Goal: Use online tool/utility: Utilize a website feature to perform a specific function

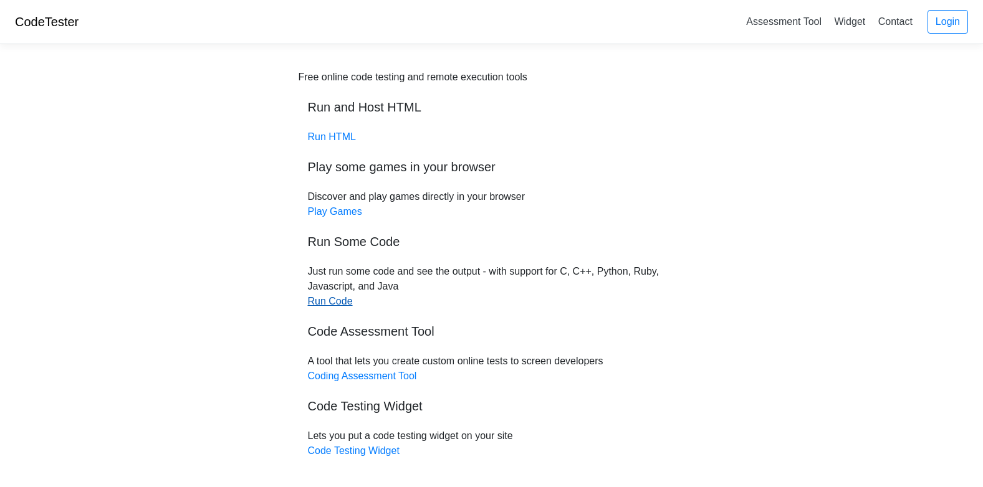
click at [318, 302] on link "Run Code" at bounding box center [330, 301] width 45 height 11
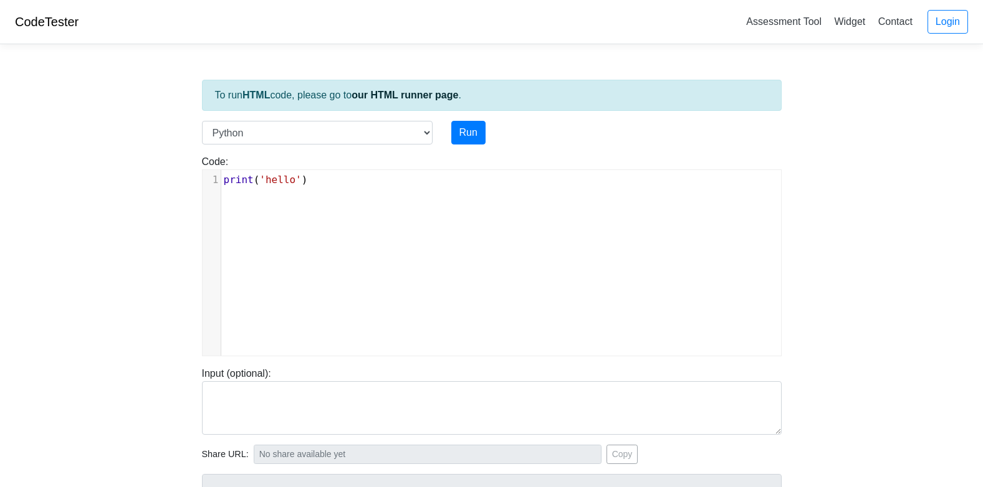
scroll to position [5, 0]
click at [338, 185] on pre "print ( 'hello' )" at bounding box center [505, 180] width 569 height 15
type textarea "Print:(Hello World)"
click at [464, 138] on button "Run" at bounding box center [468, 133] width 34 height 24
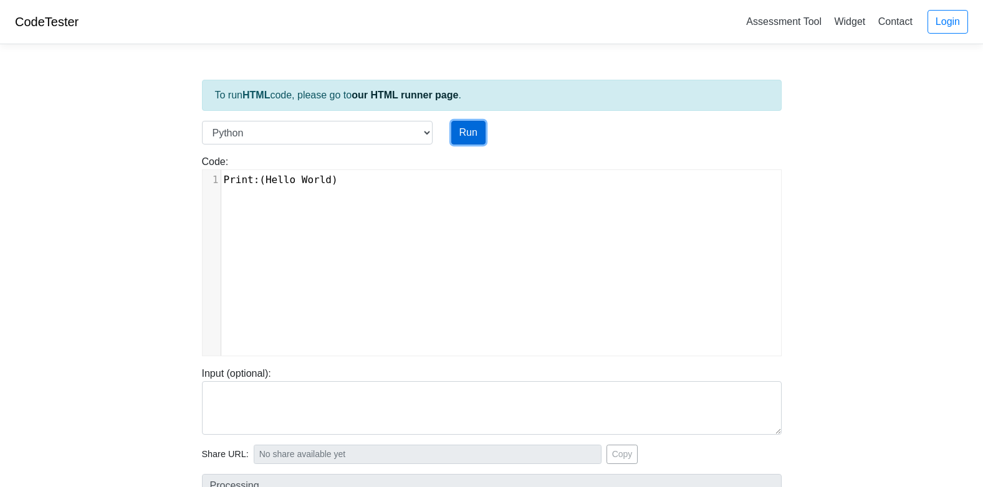
type input "[URL][DOMAIN_NAME]"
type textarea "Submission status: Runtime Error (NZEC) Stderr: File "script.py", line 1 Print:…"
click at [464, 141] on button "Run" at bounding box center [468, 133] width 34 height 24
type input "[URL][DOMAIN_NAME]"
type textarea "Submission status: Runtime Error (NZEC) Stderr: File "script.py", line 1 Print:…"
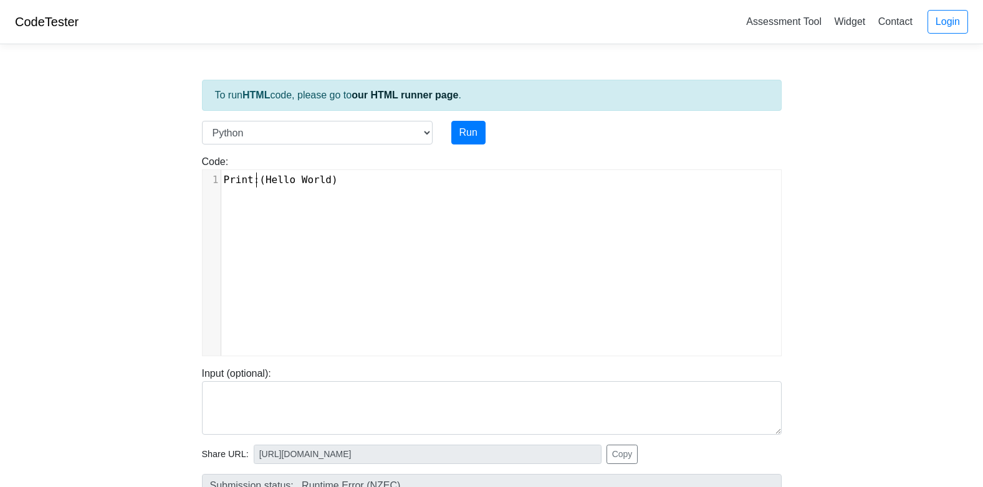
scroll to position [5, 104]
click at [257, 178] on span "Print :( Hello World )" at bounding box center [281, 180] width 114 height 12
type textarea """
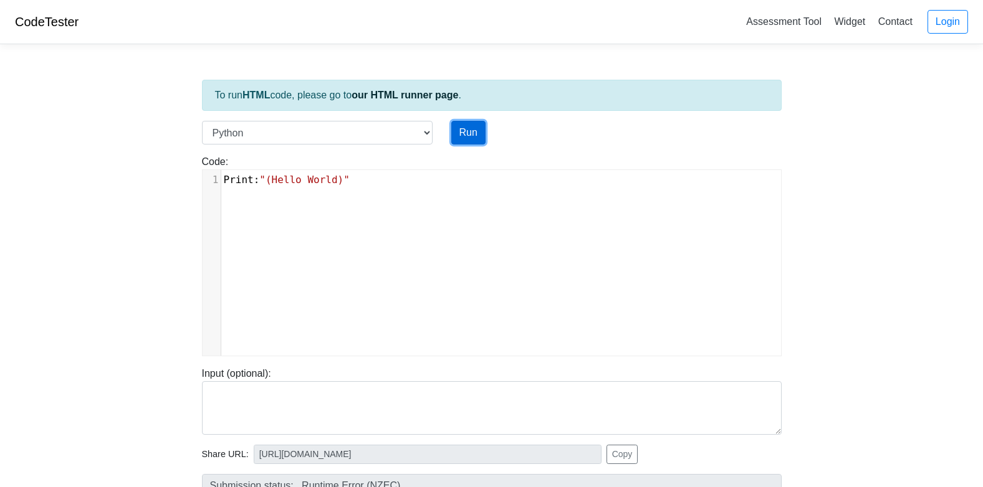
click at [480, 126] on button "Run" at bounding box center [468, 133] width 34 height 24
type input "[URL][DOMAIN_NAME]"
click at [480, 126] on button "Run" at bounding box center [468, 133] width 34 height 24
type input "[URL][DOMAIN_NAME]"
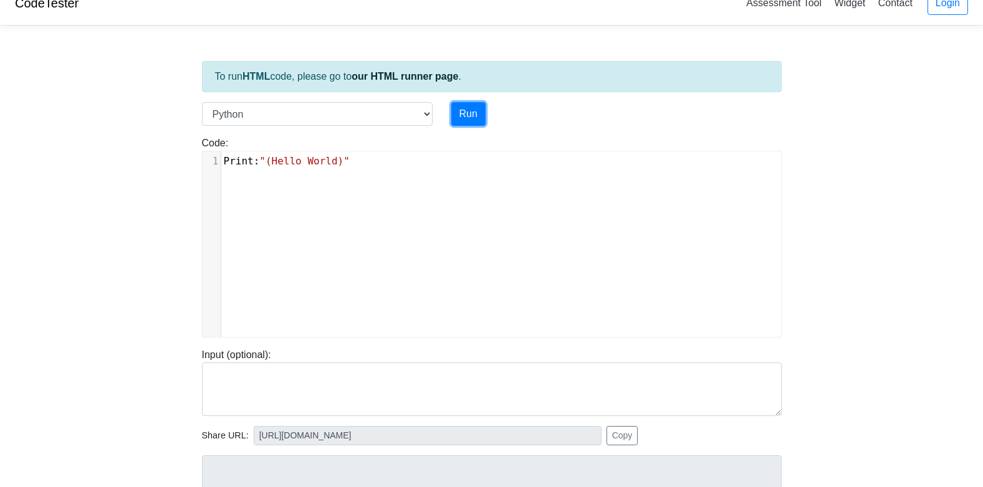
scroll to position [9, 0]
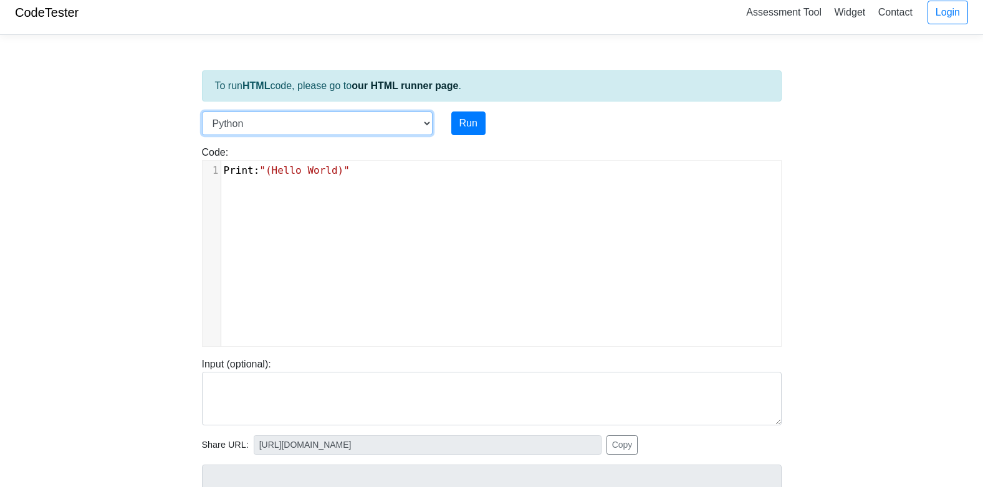
click at [415, 125] on select "C C++ Go Java Javascript Python Ruby" at bounding box center [317, 124] width 231 height 24
click at [202, 112] on select "C C++ Go Java Javascript Python Ruby" at bounding box center [317, 124] width 231 height 24
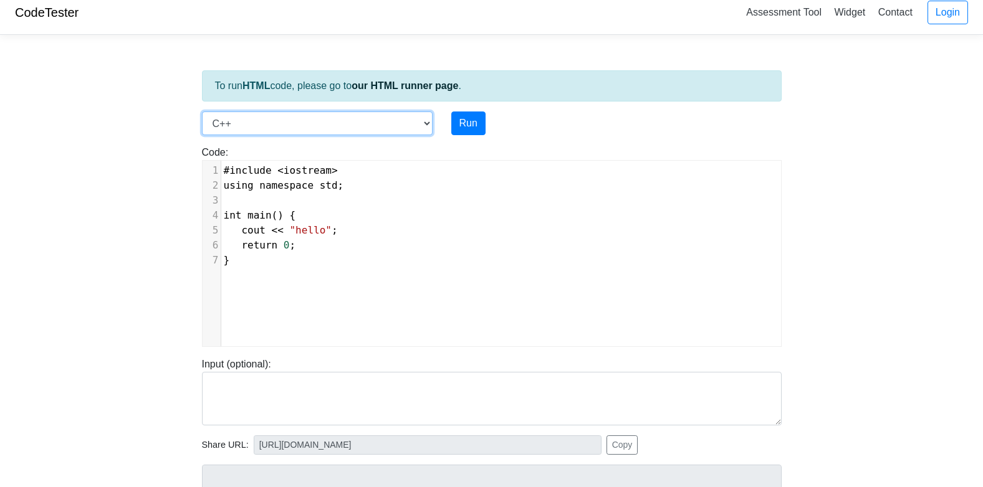
click at [322, 120] on select "C C++ Go Java Javascript Python Ruby" at bounding box center [317, 124] width 231 height 24
select select "python"
click at [202, 112] on select "C C++ Go Java Javascript Python Ruby" at bounding box center [317, 124] width 231 height 24
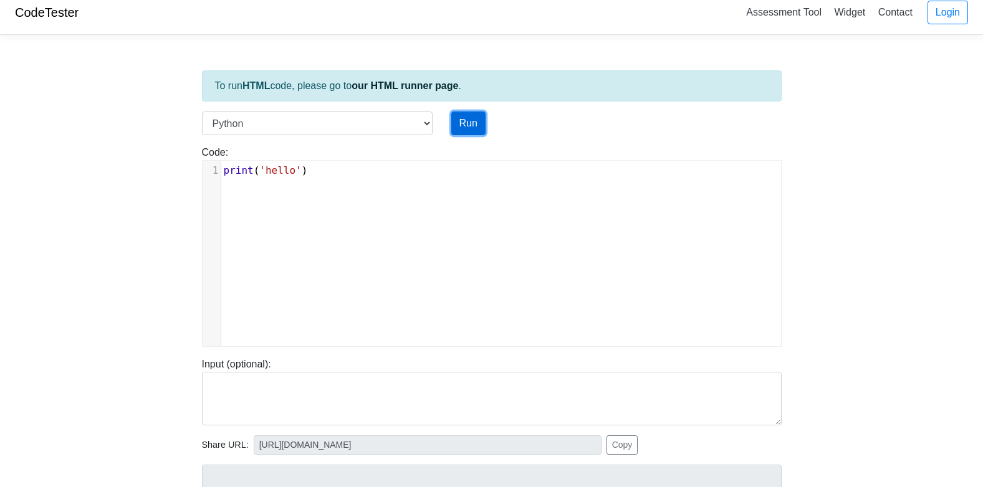
click at [477, 118] on button "Run" at bounding box center [468, 124] width 34 height 24
type input "[URL][DOMAIN_NAME]"
type textarea "Stdout: hello"
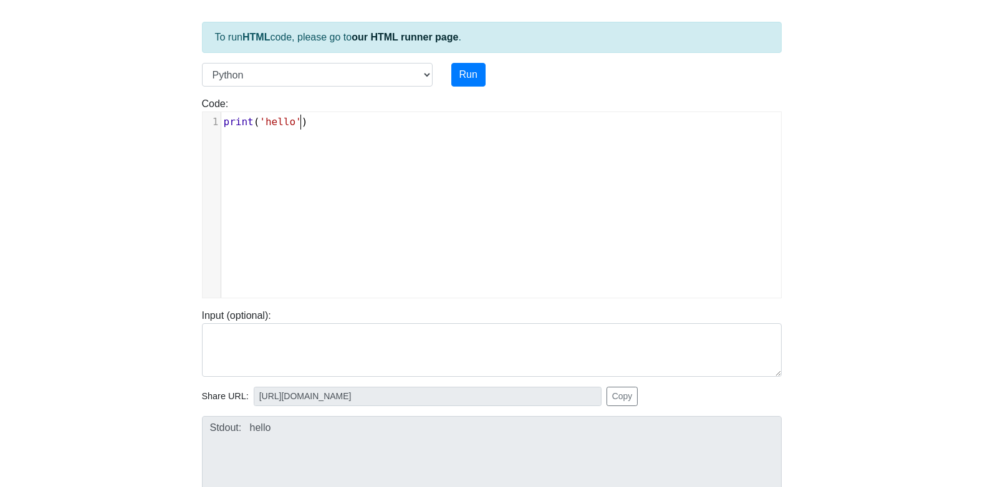
scroll to position [5, 0]
click at [336, 118] on pre "print ( 'hello' )" at bounding box center [505, 122] width 569 height 15
type textarea "Else print(G"
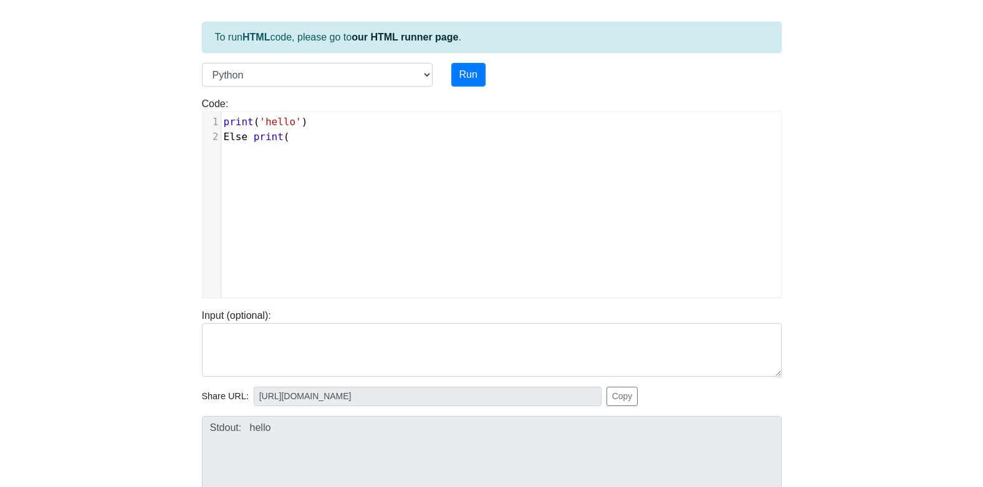
type textarea """
type textarea "'Goodbye')"
click at [472, 76] on button "Run" at bounding box center [468, 75] width 34 height 24
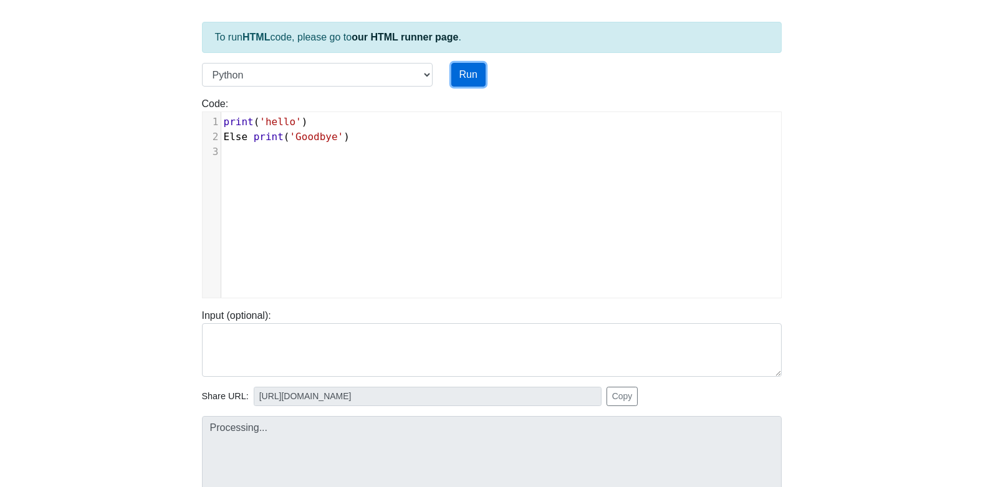
type input "[URL][DOMAIN_NAME]"
type textarea "Submission status: Runtime Error (NZEC) Stderr: File "script.py", line 2 Else p…"
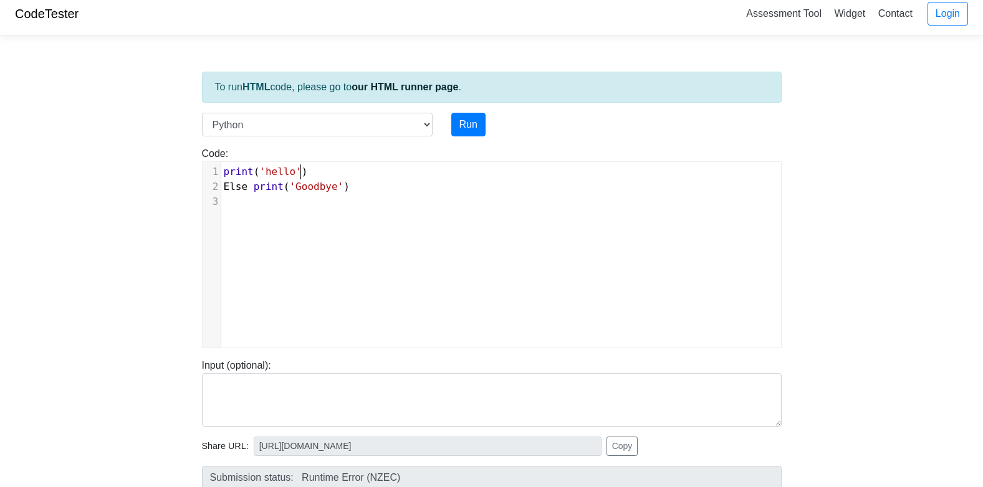
scroll to position [5, 0]
click at [353, 179] on pre "print ( 'hello' )" at bounding box center [505, 171] width 569 height 15
click at [353, 185] on pre "Else print ( 'Goodbye' )" at bounding box center [505, 186] width 569 height 15
